Goal: Task Accomplishment & Management: Manage account settings

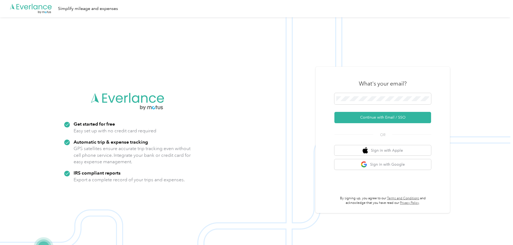
click at [392, 126] on div "What's your email? Continue with Email / SSO OR Sign in with Apple Sign in with…" at bounding box center [383, 139] width 97 height 131
click at [396, 119] on button "Continue with Email / SSO" at bounding box center [383, 117] width 97 height 11
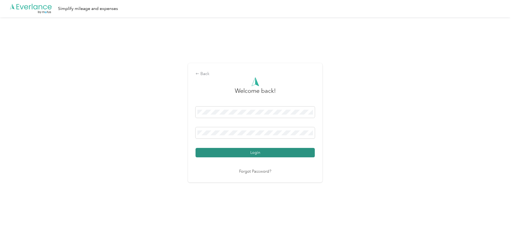
click at [261, 153] on button "Login" at bounding box center [255, 152] width 119 height 9
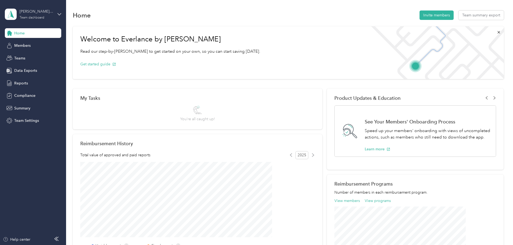
click at [41, 10] on div "[PERSON_NAME] team" at bounding box center [37, 12] width 34 height 6
click at [46, 55] on div "Personal dashboard" at bounding box center [77, 56] width 136 height 9
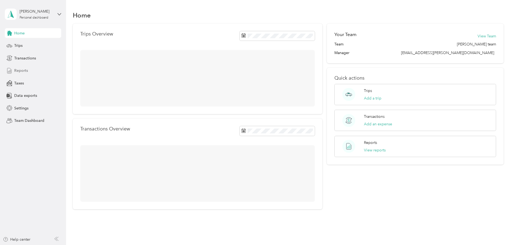
click at [32, 70] on div "Reports" at bounding box center [33, 71] width 56 height 10
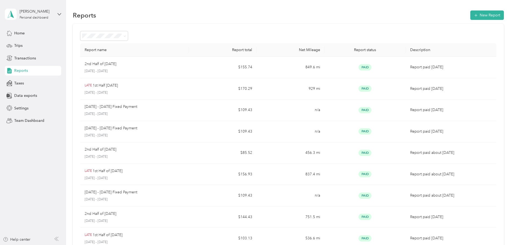
click at [247, 20] on div "Reports New Report" at bounding box center [288, 14] width 431 height 11
click at [471, 19] on button "New Report" at bounding box center [488, 14] width 34 height 9
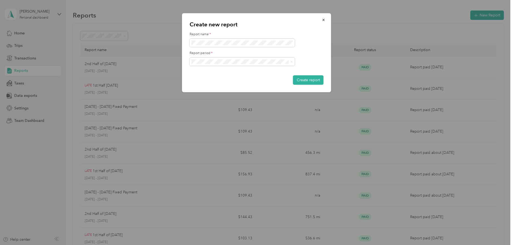
click at [246, 88] on div "[DATE] - [DATE]" at bounding box center [243, 90] width 98 height 6
click at [293, 75] on button "Create report" at bounding box center [308, 79] width 31 height 9
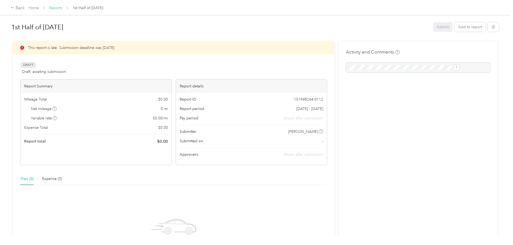
click at [62, 7] on link "Reports" at bounding box center [55, 8] width 13 height 5
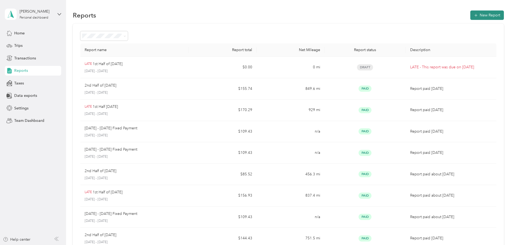
click at [471, 15] on button "New Report" at bounding box center [488, 14] width 34 height 9
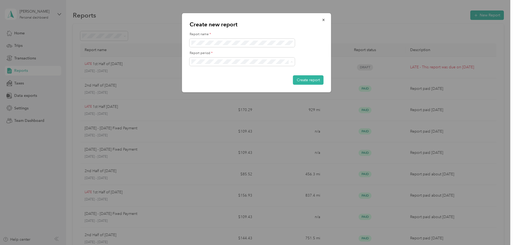
click at [242, 80] on div "[DATE] - [DATE]" at bounding box center [243, 81] width 98 height 6
click at [293, 75] on button "Create report" at bounding box center [308, 79] width 31 height 9
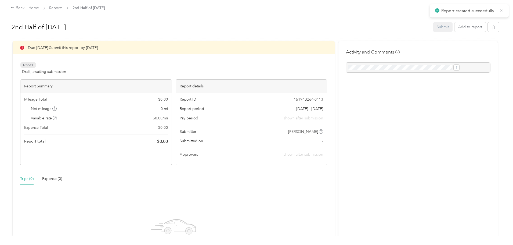
click at [101, 4] on div "Back Home Reports 2nd Half of [DATE]" at bounding box center [256, 7] width 513 height 15
click at [62, 8] on link "Reports" at bounding box center [55, 8] width 13 height 5
